Goal: Register for event/course

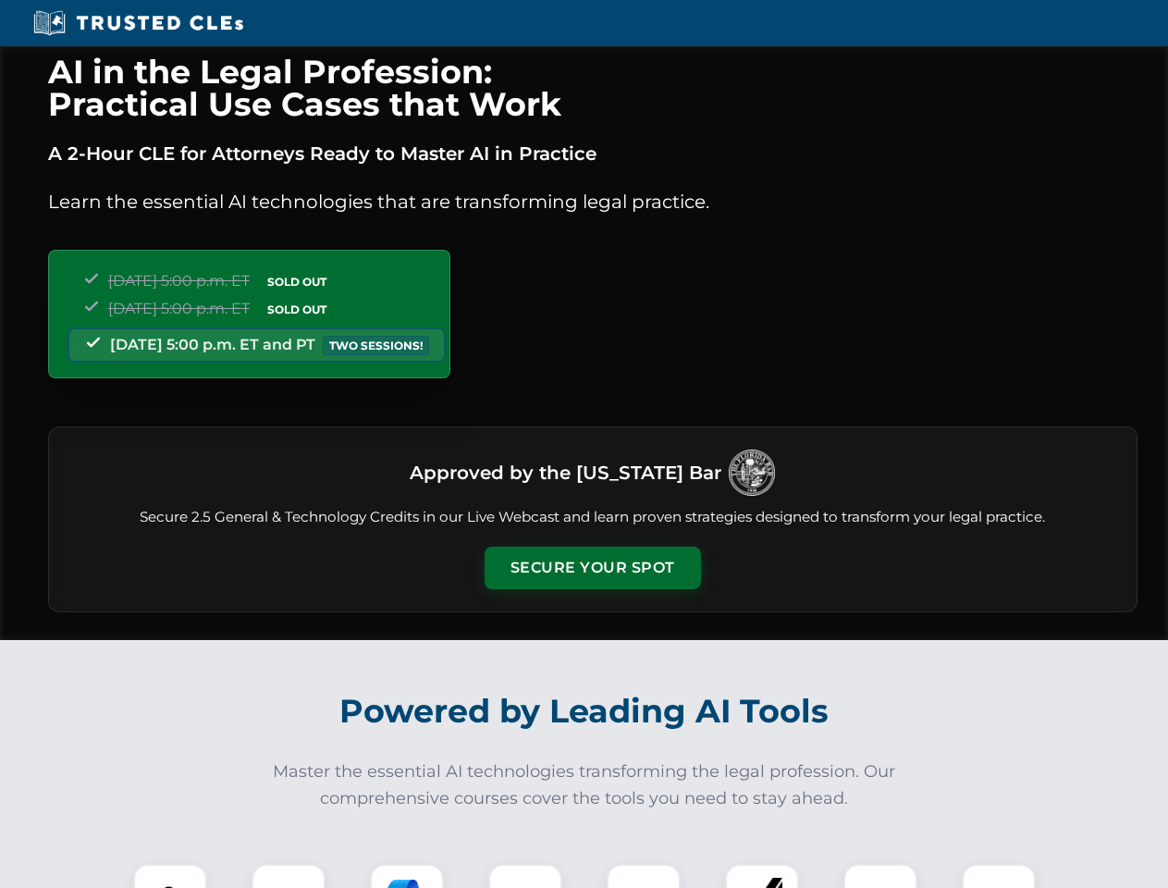
click at [592, 568] on button "Secure Your Spot" at bounding box center [593, 567] width 216 height 43
click at [170, 876] on img at bounding box center [170, 901] width 54 height 54
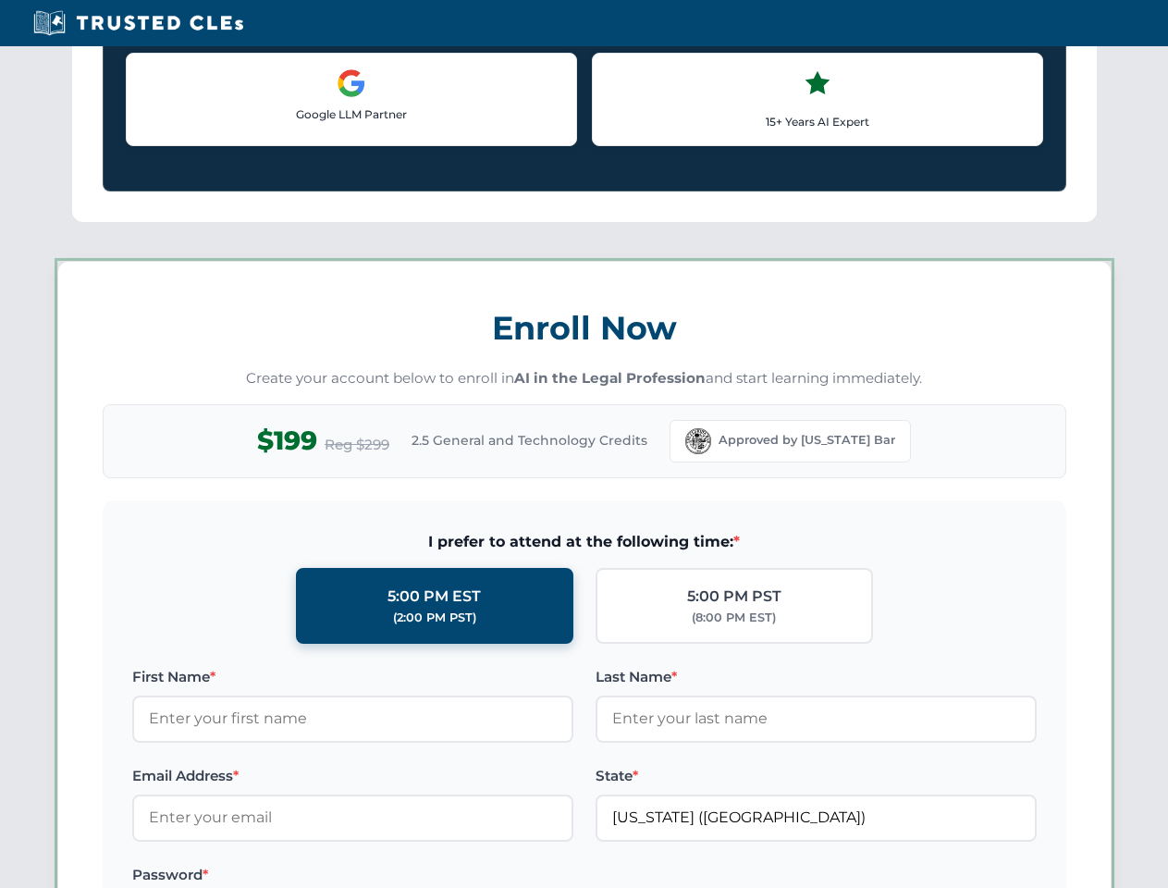
click at [407, 876] on label "Password *" at bounding box center [352, 875] width 441 height 22
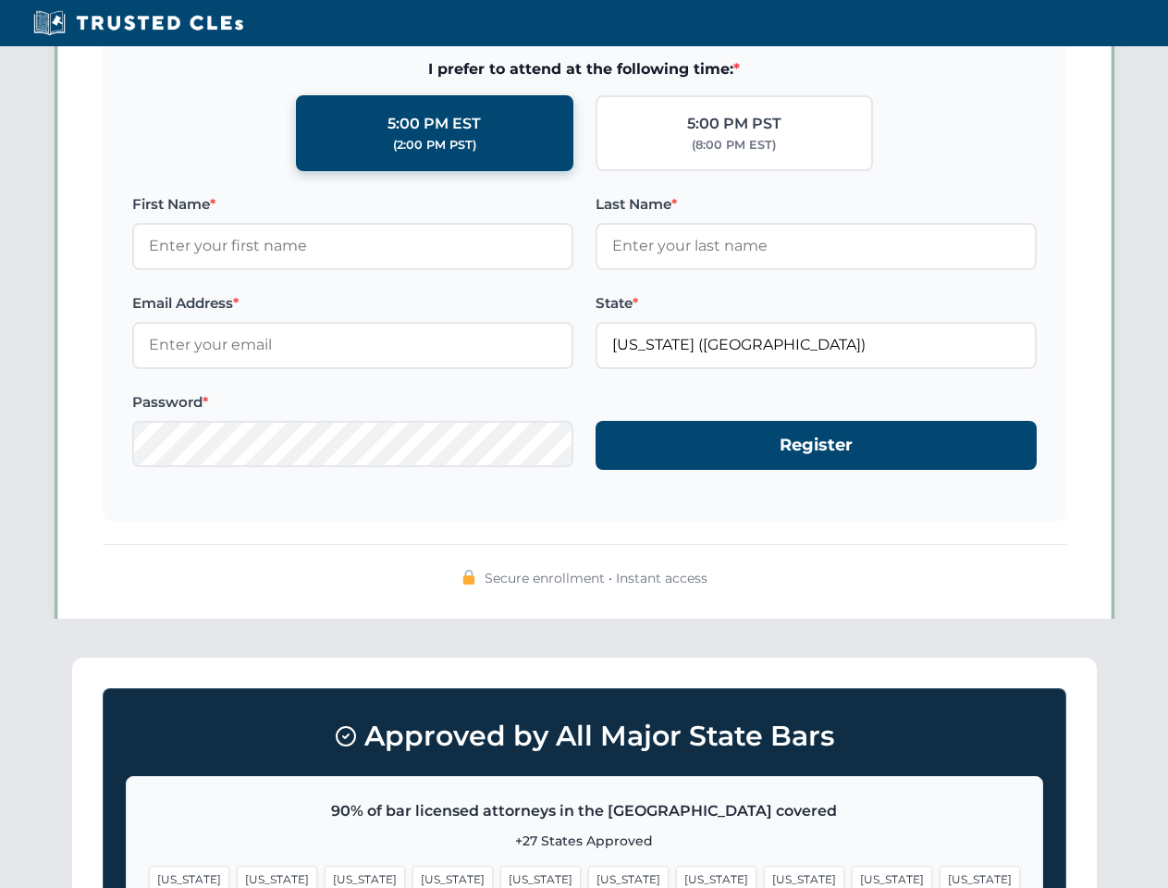
click at [852, 876] on span "[US_STATE]" at bounding box center [892, 879] width 80 height 27
